Goal: Check status: Check status

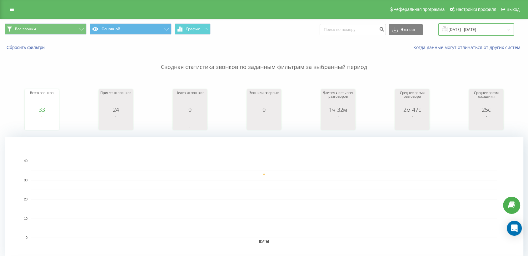
click at [455, 31] on input "[DATE] - [DATE]" at bounding box center [476, 29] width 76 height 12
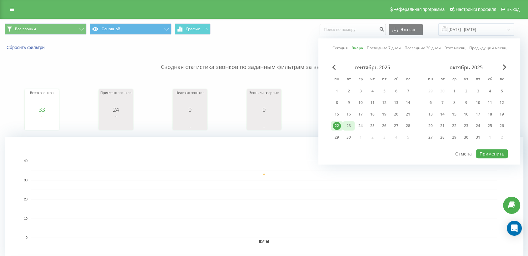
click at [345, 126] on div "23" at bounding box center [348, 126] width 8 height 8
click at [491, 153] on button "Применить" at bounding box center [492, 153] width 32 height 9
type input "[DATE] - [DATE]"
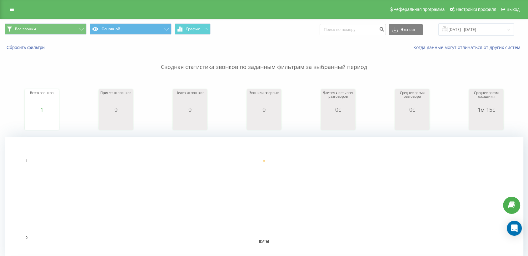
scroll to position [81, 0]
